Goal: Information Seeking & Learning: Learn about a topic

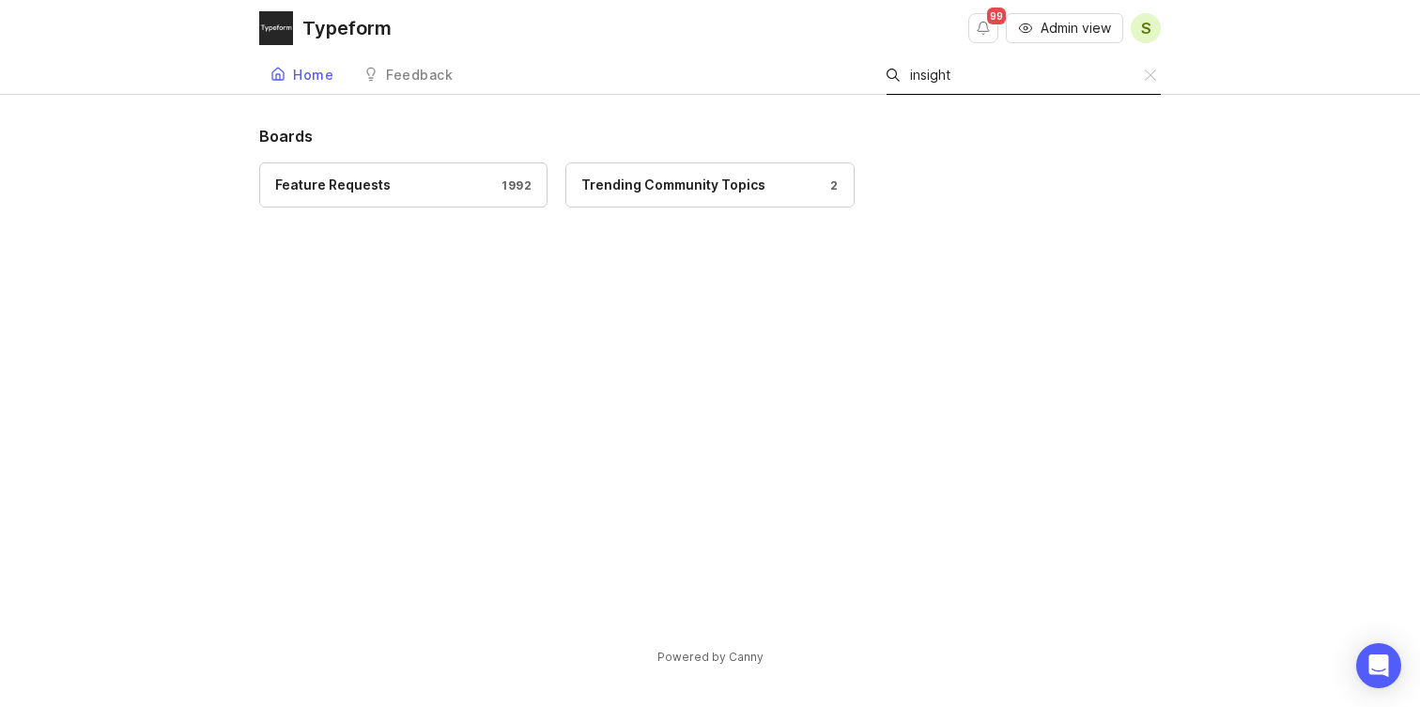
click at [1052, 36] on span "Admin view" at bounding box center [1076, 28] width 70 height 19
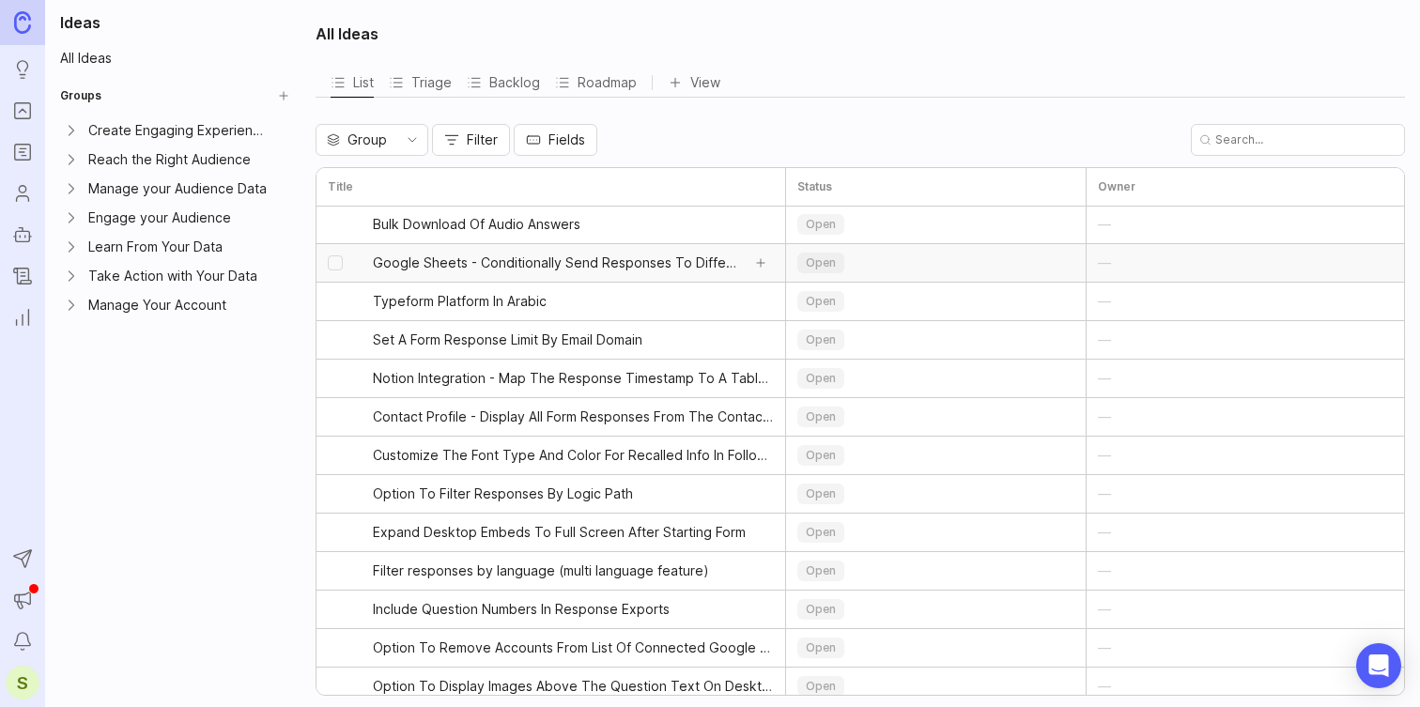
scroll to position [93, 0]
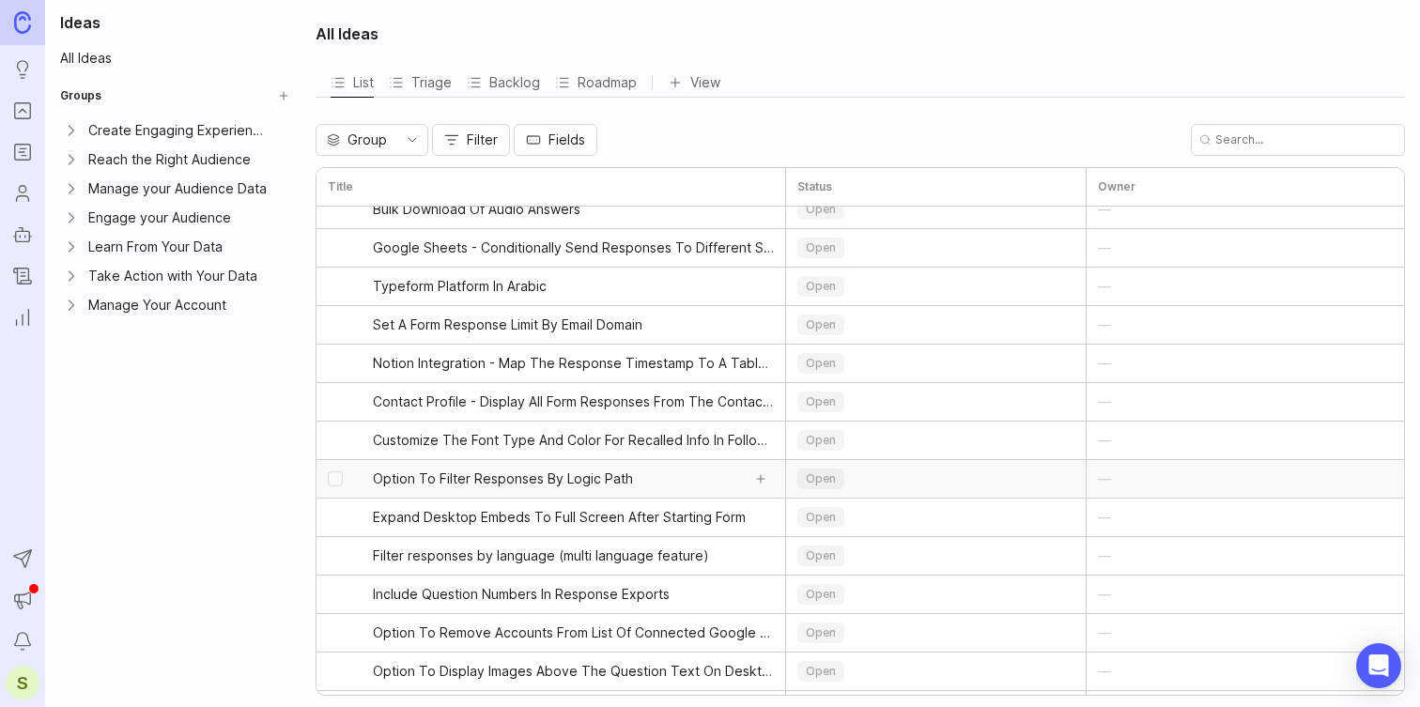
click at [511, 478] on span "Option To Filter Responses By Logic Path" at bounding box center [503, 479] width 260 height 19
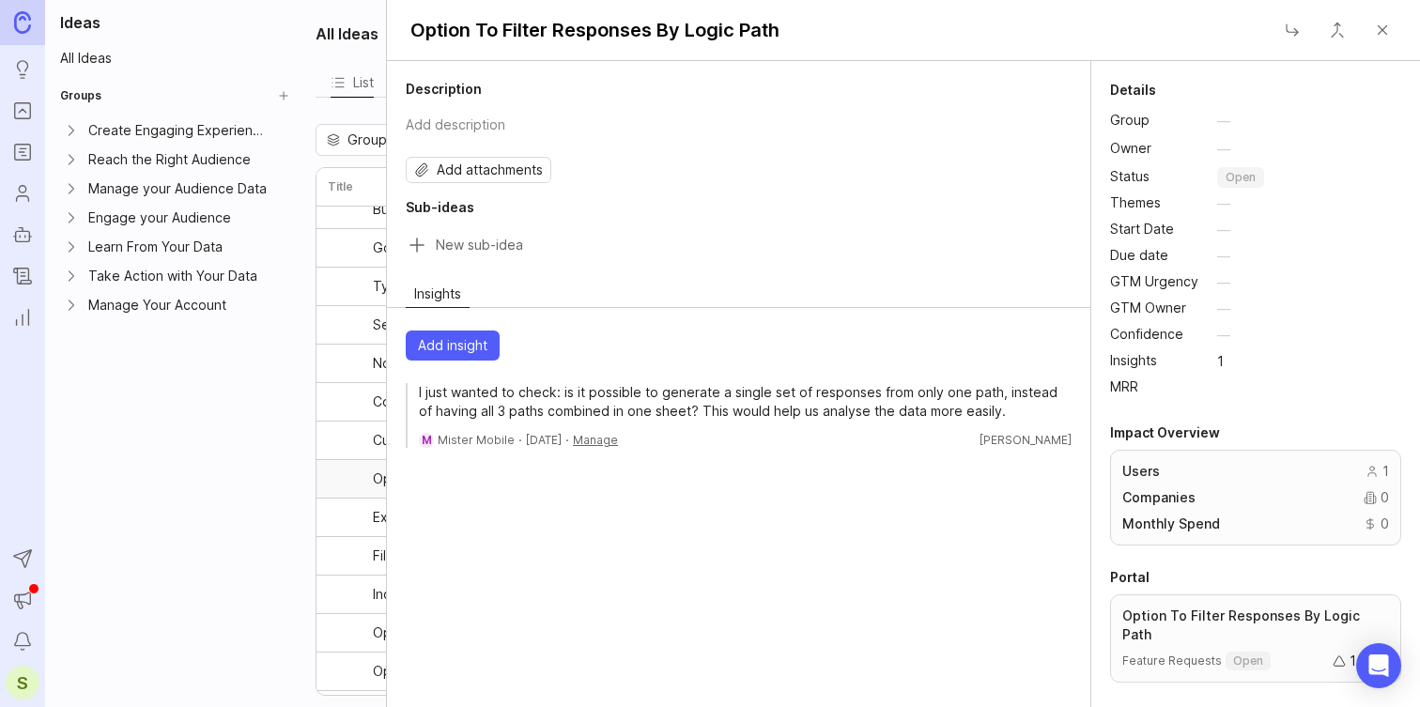
click at [188, 254] on div "Learn From Your Data" at bounding box center [178, 247] width 181 height 21
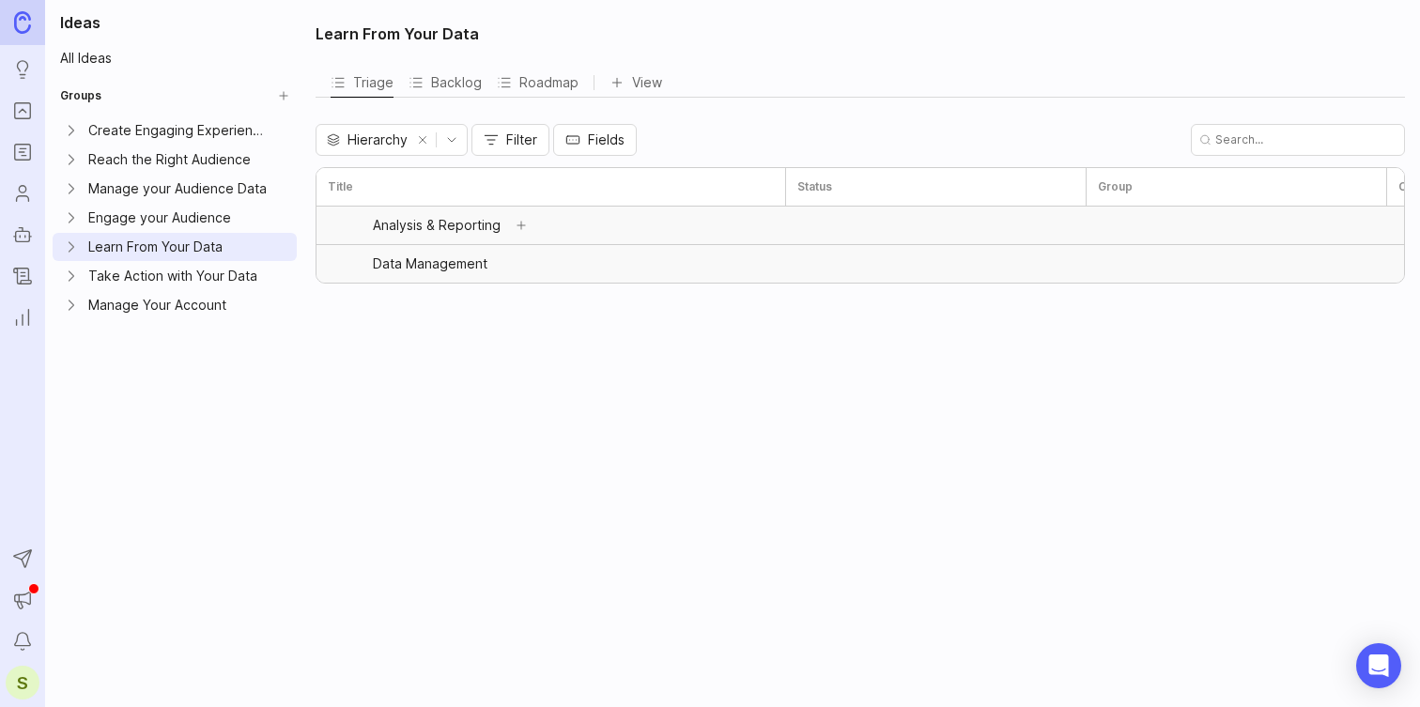
click at [470, 228] on div "Analysis & Reporting" at bounding box center [437, 225] width 128 height 13
click at [512, 228] on button "Add sub-idea" at bounding box center [521, 225] width 26 height 26
click at [732, 263] on button "Cancel" at bounding box center [730, 264] width 26 height 26
click at [501, 266] on button "Add sub-idea" at bounding box center [508, 264] width 26 height 26
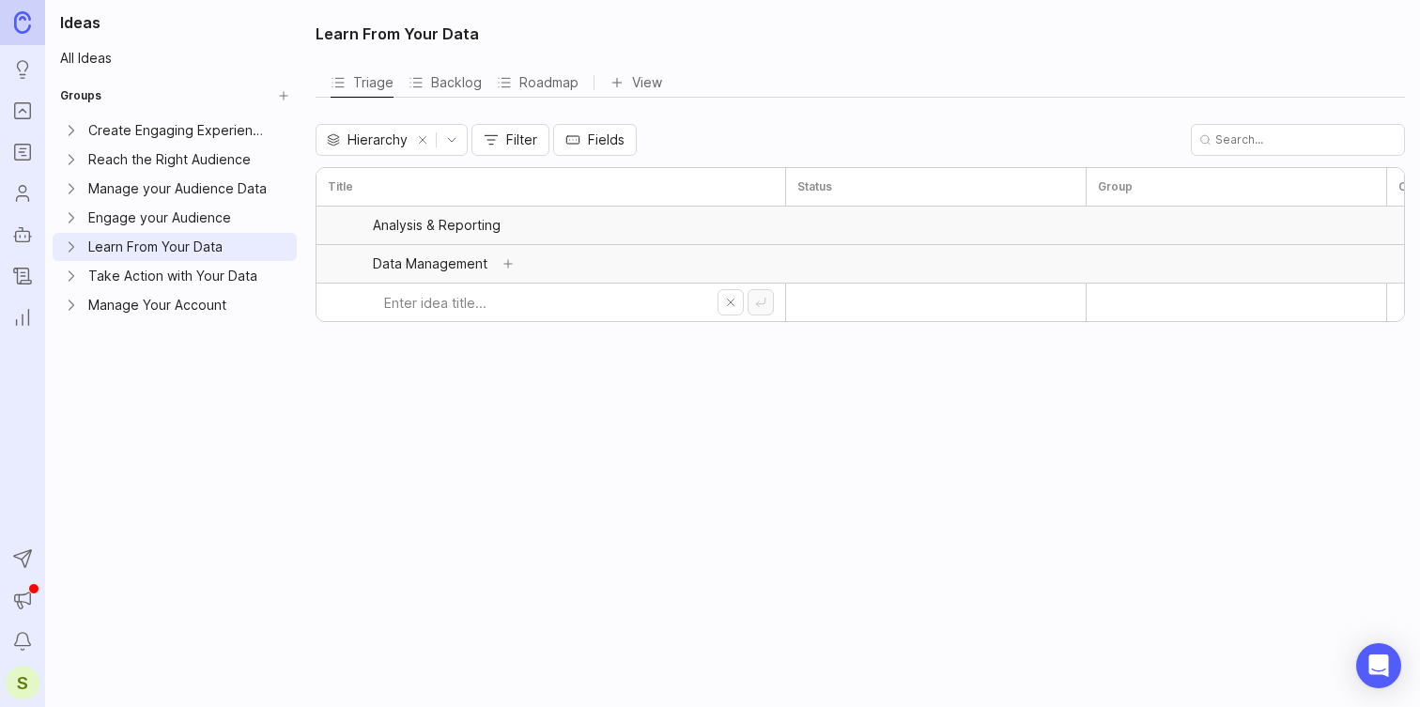
click at [501, 266] on button "Add sub-idea" at bounding box center [508, 264] width 26 height 26
click at [734, 301] on button "Cancel" at bounding box center [730, 302] width 26 height 26
click at [82, 56] on link "All Ideas" at bounding box center [175, 58] width 244 height 26
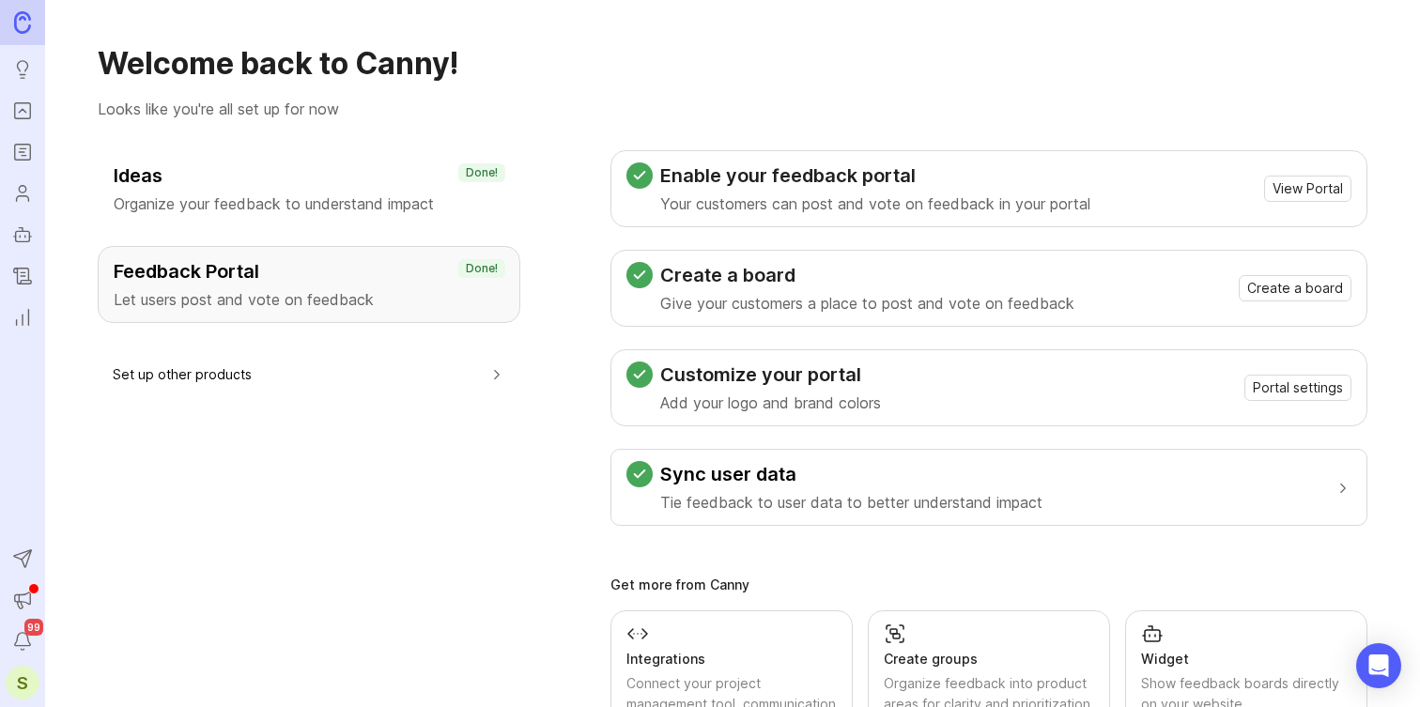
click at [19, 89] on ul "Ideas Portal Roadmaps Users Autopilot Changelog Reporting" at bounding box center [22, 167] width 45 height 334
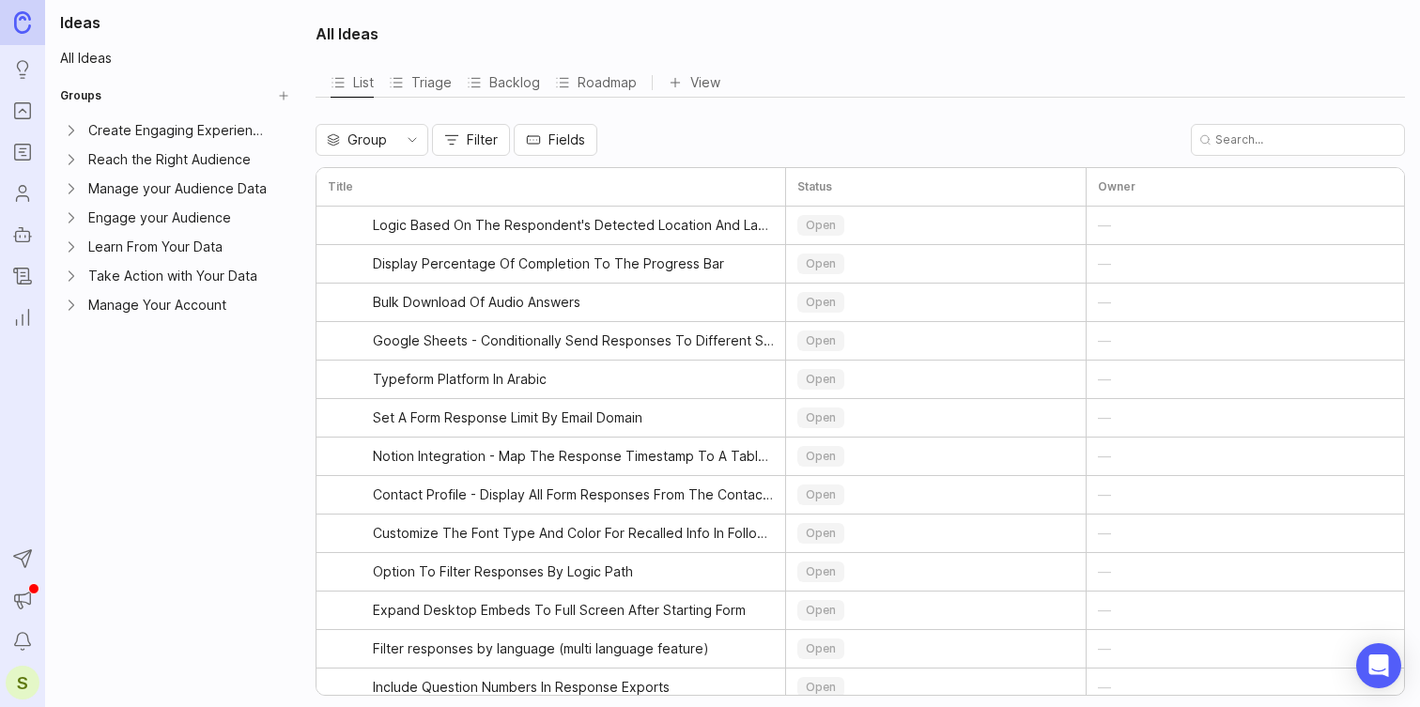
click at [27, 112] on icon "Portal" at bounding box center [22, 111] width 21 height 23
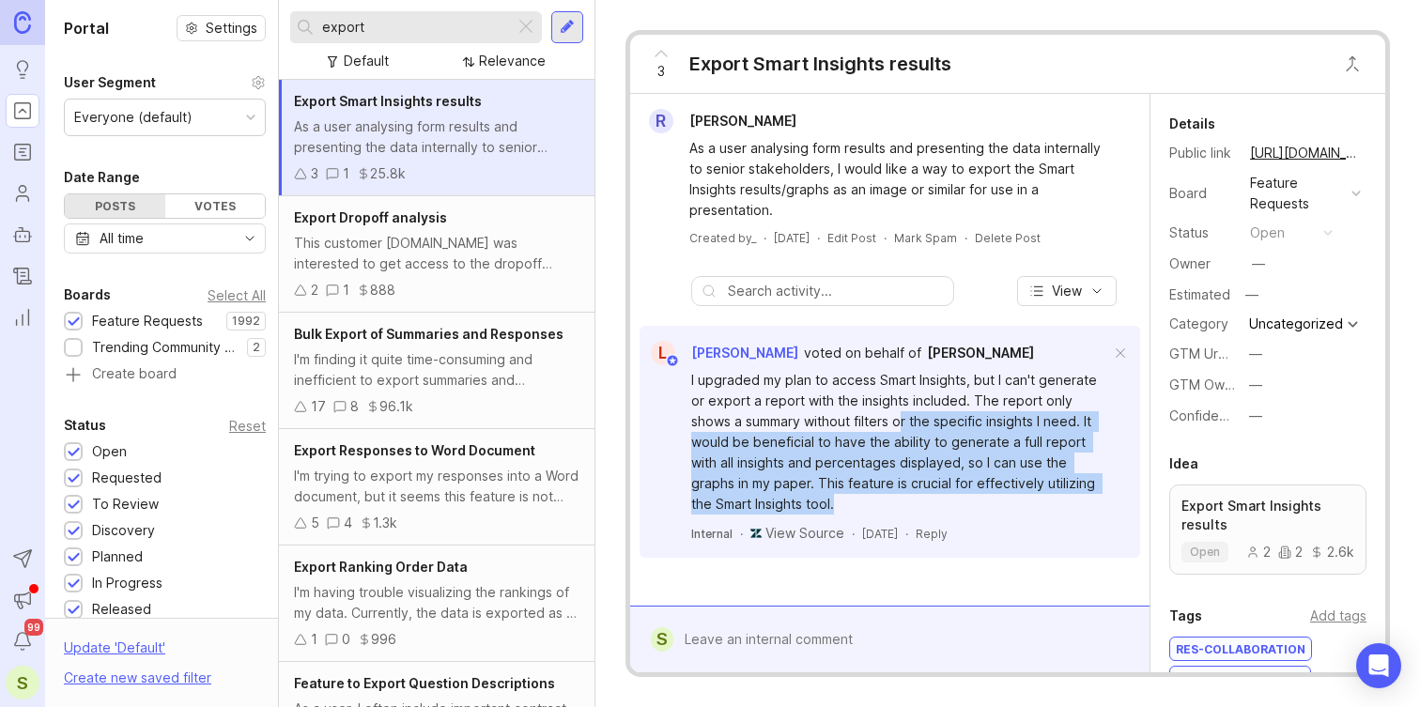
drag, startPoint x: 859, startPoint y: 418, endPoint x: 850, endPoint y: 500, distance: 82.2
click at [850, 500] on div "I upgraded my plan to access Smart Insights, but I can't generate or export a r…" at bounding box center [900, 442] width 419 height 145
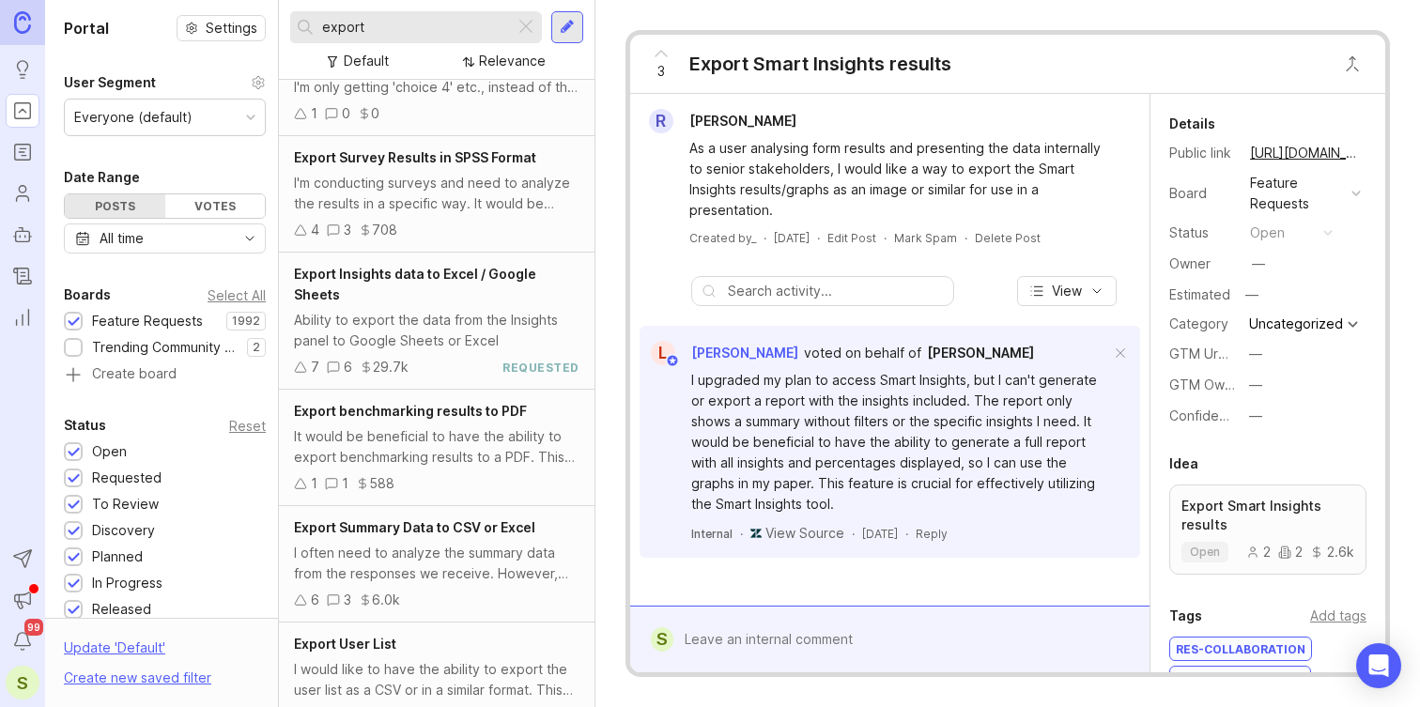
scroll to position [879, 0]
click at [520, 570] on div "I often need to analyze the summary data from the responses we receive. However…" at bounding box center [436, 559] width 285 height 41
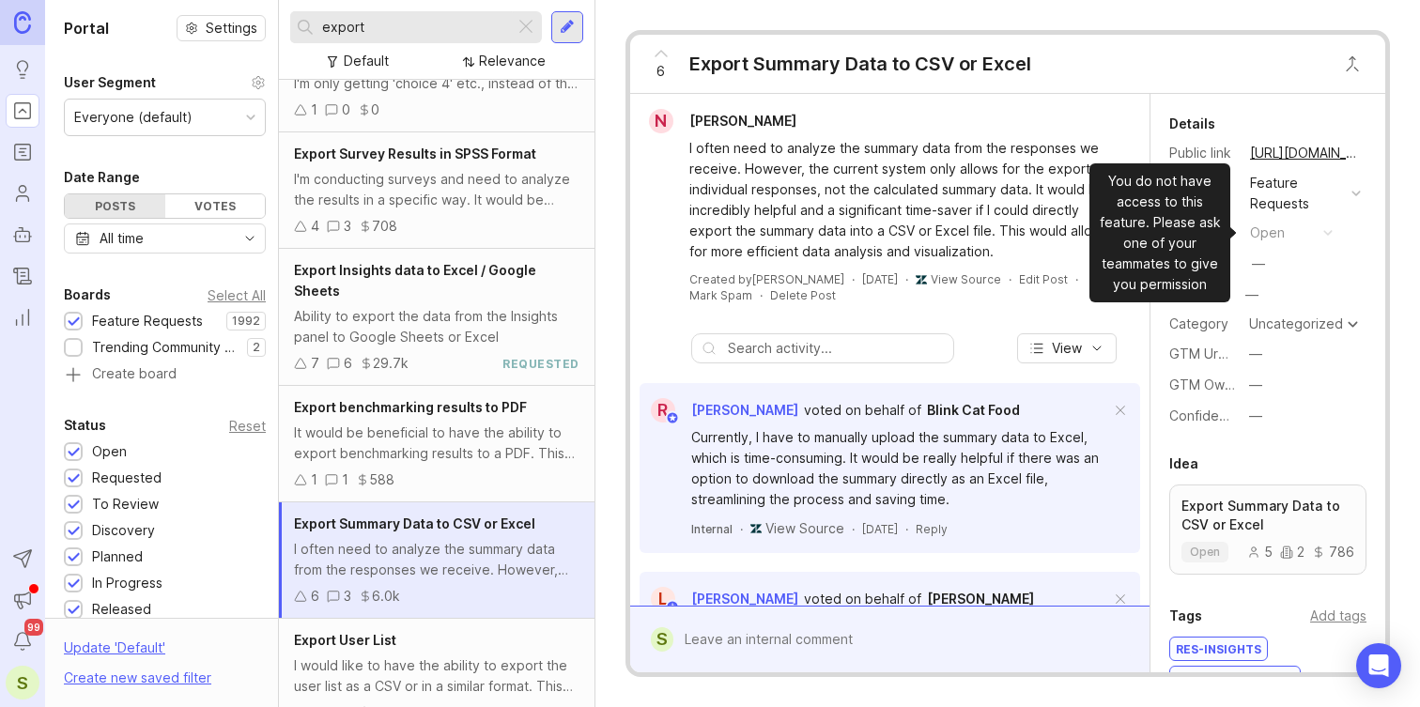
click at [1292, 229] on button "open" at bounding box center [1291, 233] width 94 height 24
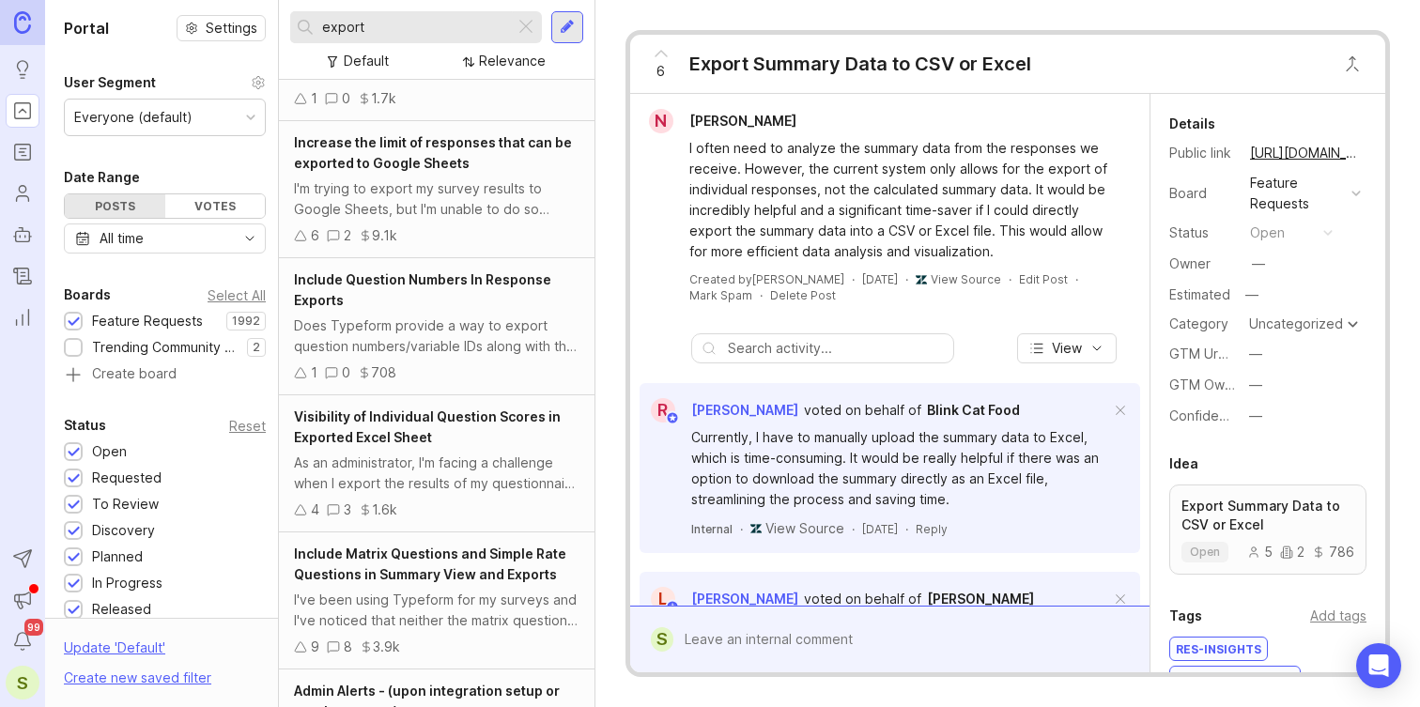
scroll to position [2677, 0]
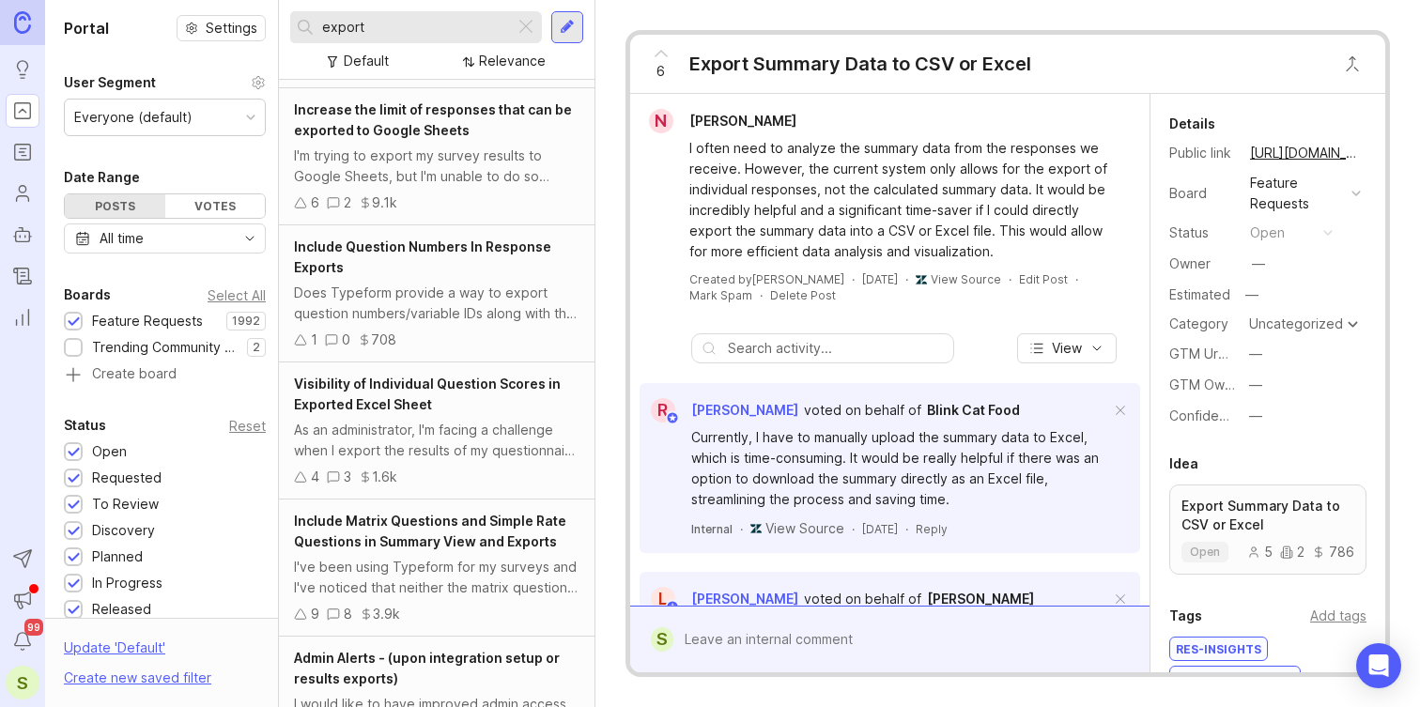
click at [424, 41] on div "export" at bounding box center [402, 27] width 224 height 32
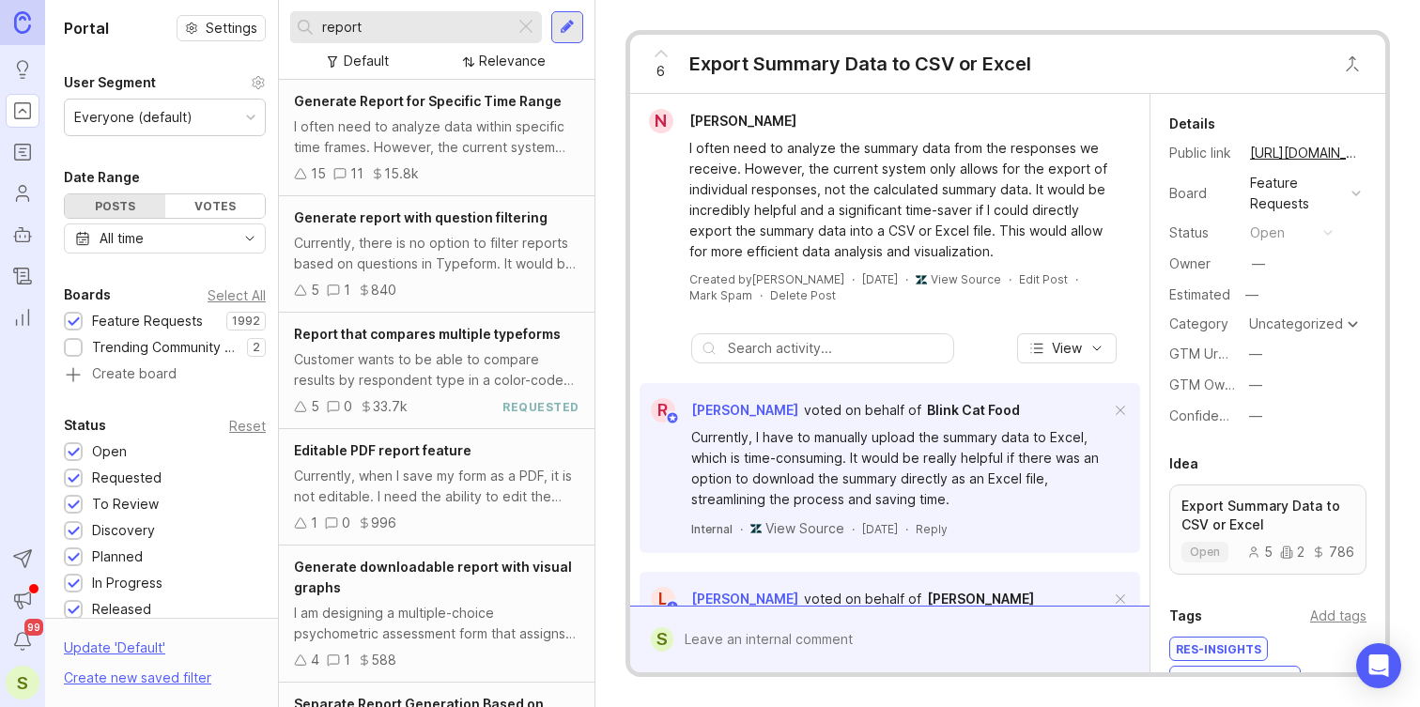
type input "report"
click at [484, 146] on div "I often need to analyze data within specific time frames. However, the current …" at bounding box center [436, 136] width 285 height 41
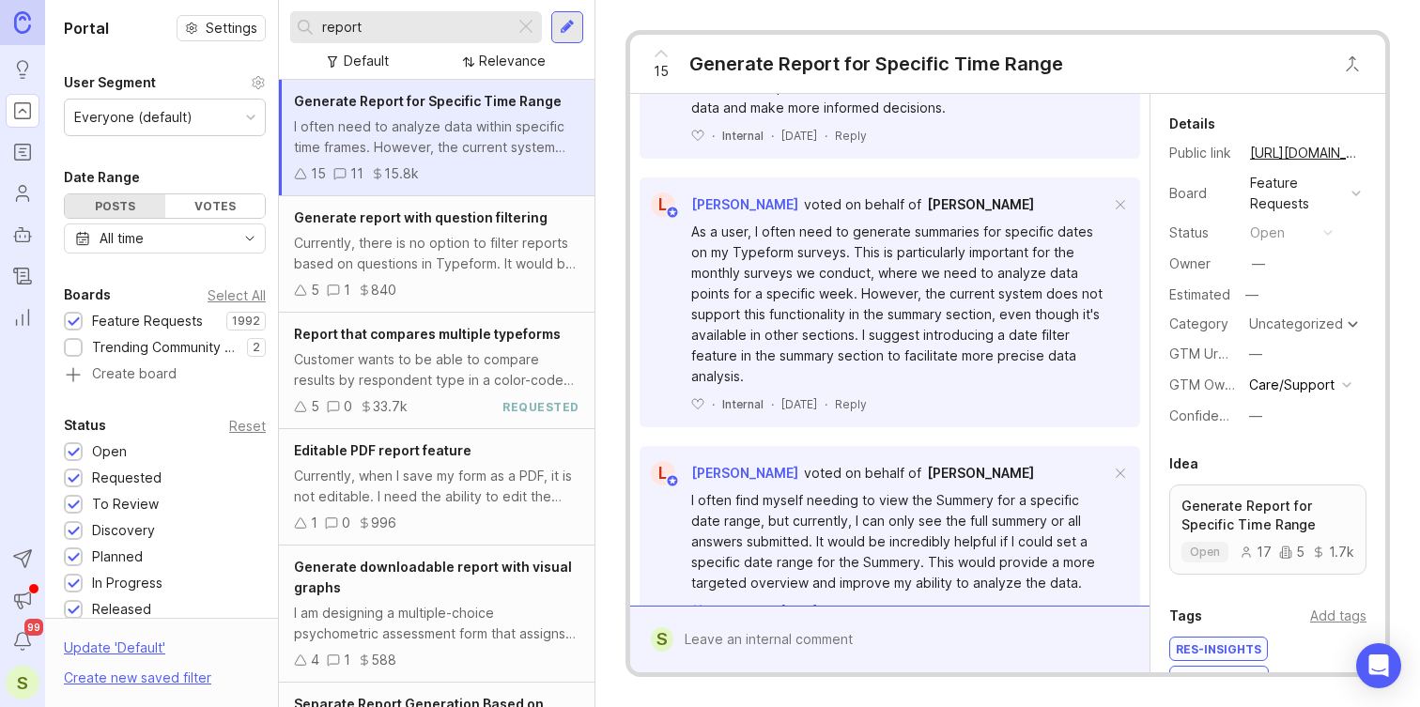
scroll to position [2085, 0]
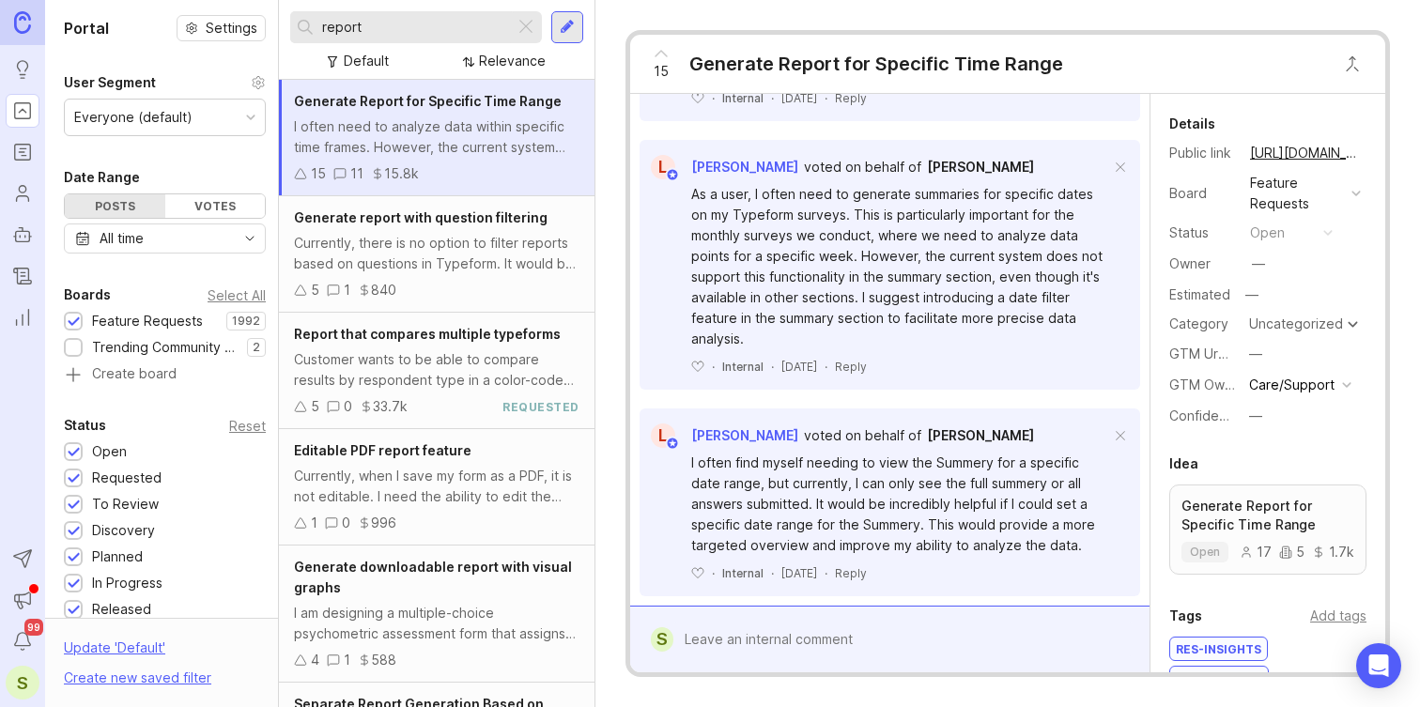
click at [434, 283] on div "5 1 840" at bounding box center [436, 290] width 285 height 21
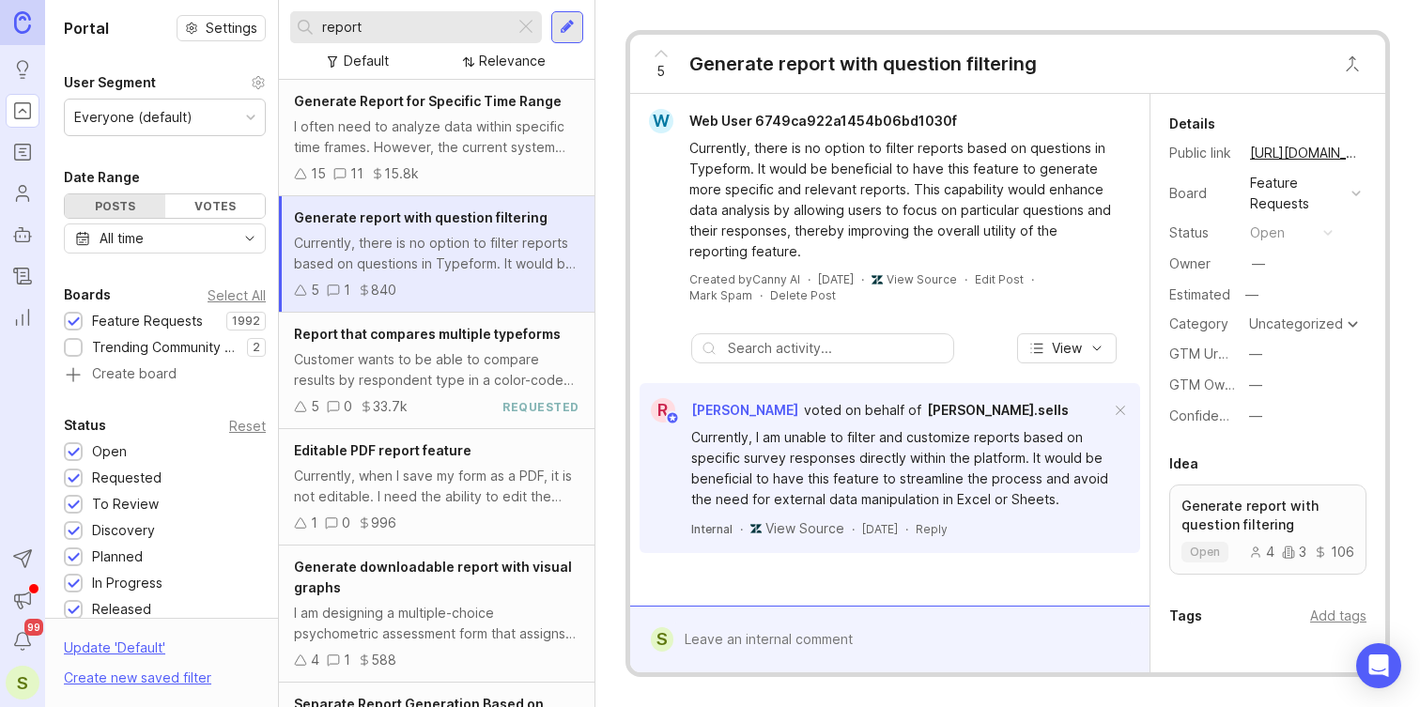
click at [501, 141] on div "I often need to analyze data within specific time frames. However, the current …" at bounding box center [436, 136] width 285 height 41
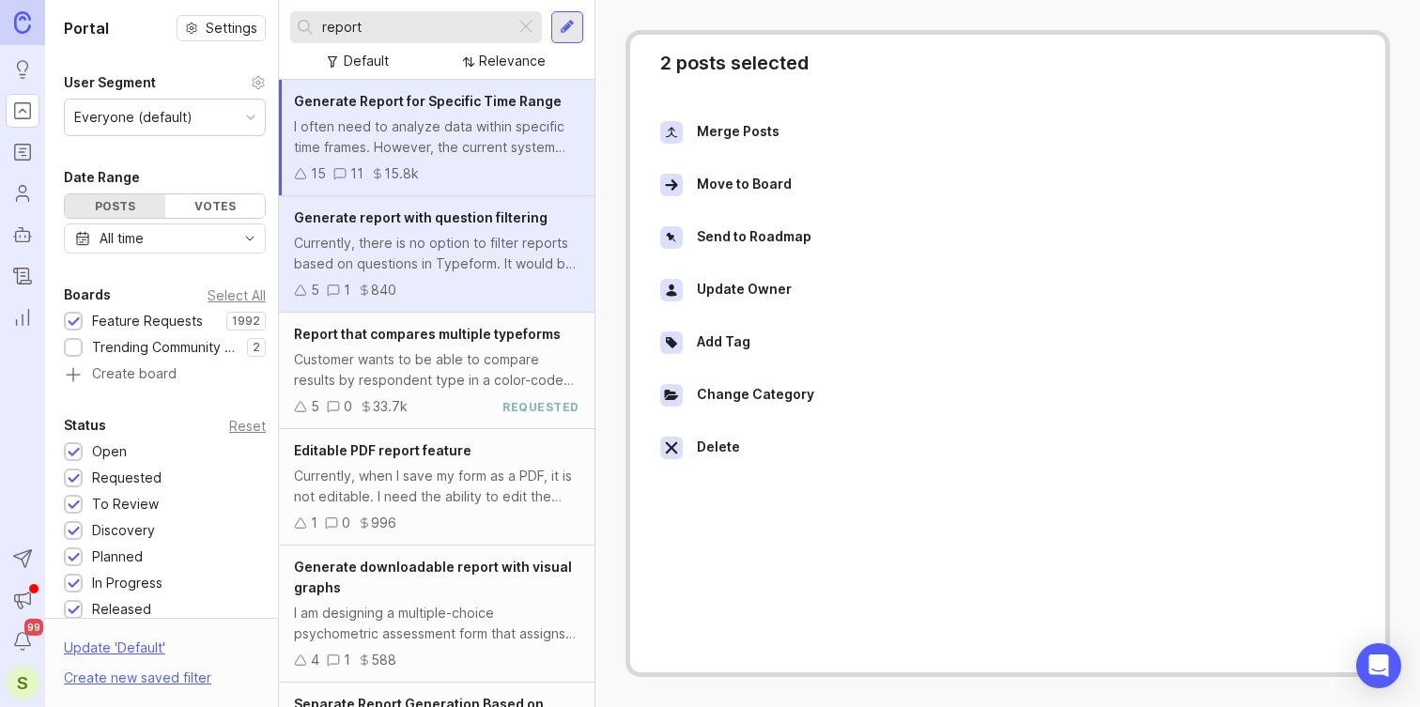
click at [482, 134] on div "I often need to analyze data within specific time frames. However, the current …" at bounding box center [436, 136] width 285 height 41
